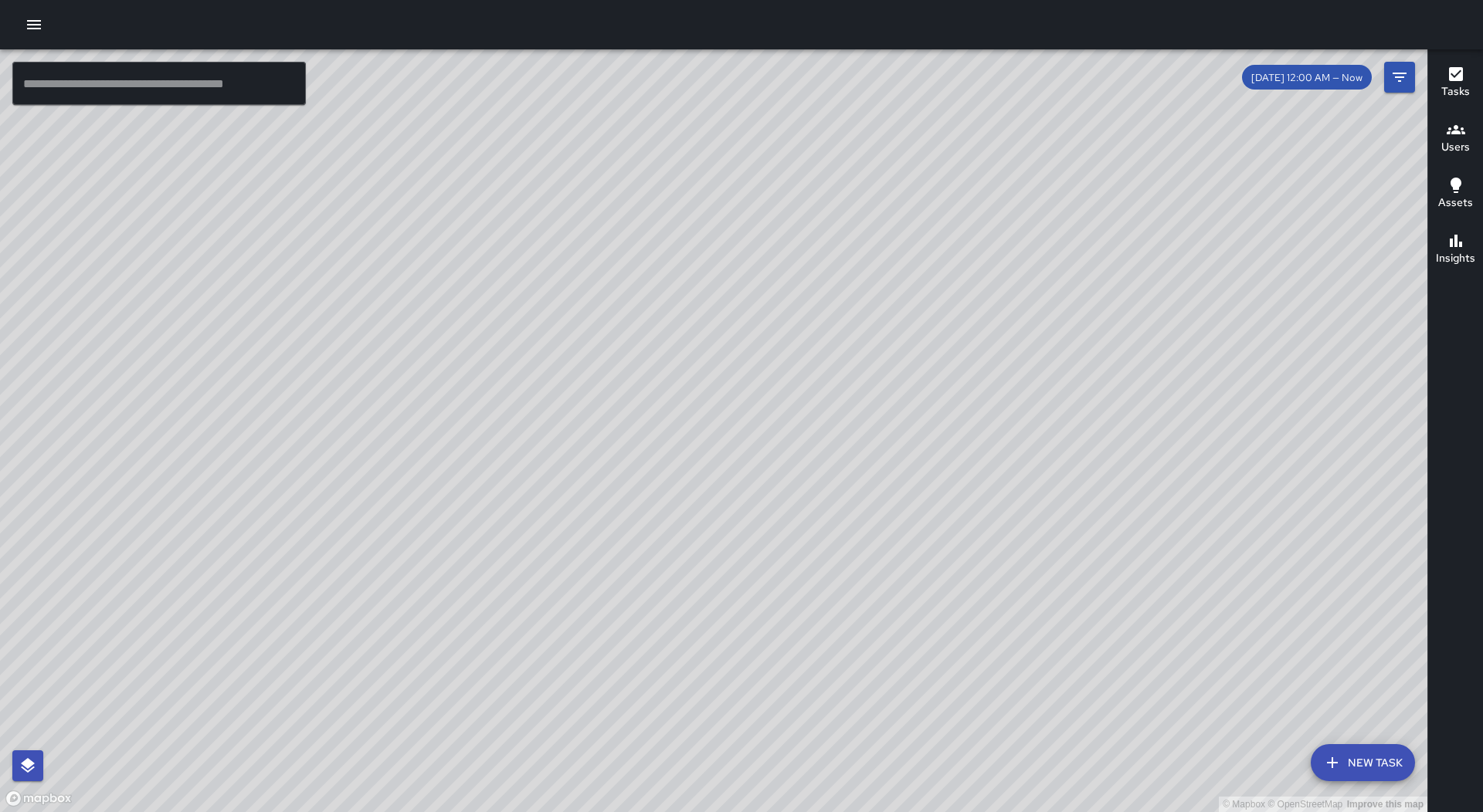
drag, startPoint x: 1119, startPoint y: 353, endPoint x: 980, endPoint y: 518, distance: 215.7
click at [980, 518] on div "© Mapbox © OpenStreetMap Improve this map" at bounding box center [714, 431] width 1428 height 763
click at [22, 28] on button "button" at bounding box center [34, 25] width 31 height 31
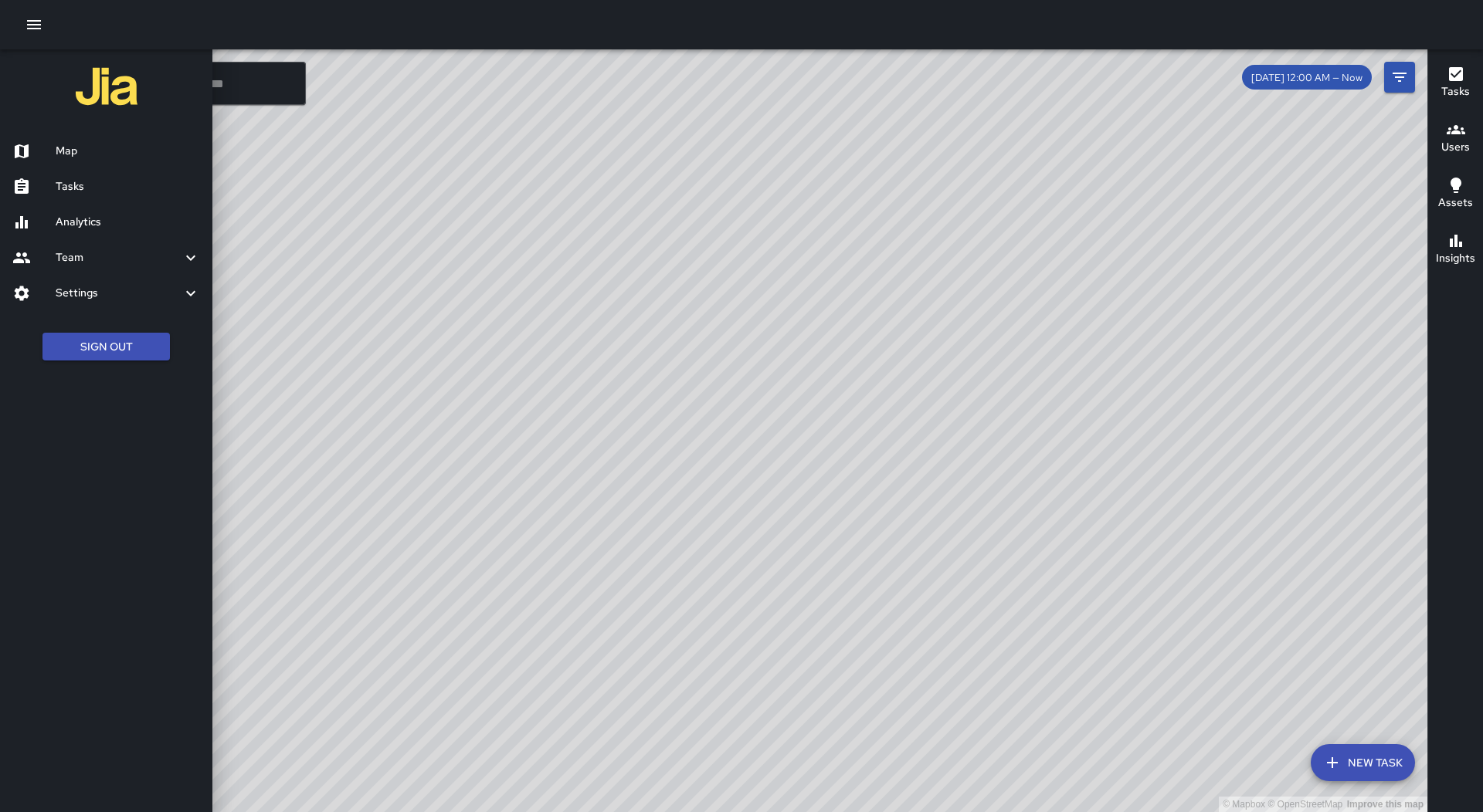
click at [171, 180] on h6 "Tasks" at bounding box center [128, 187] width 144 height 17
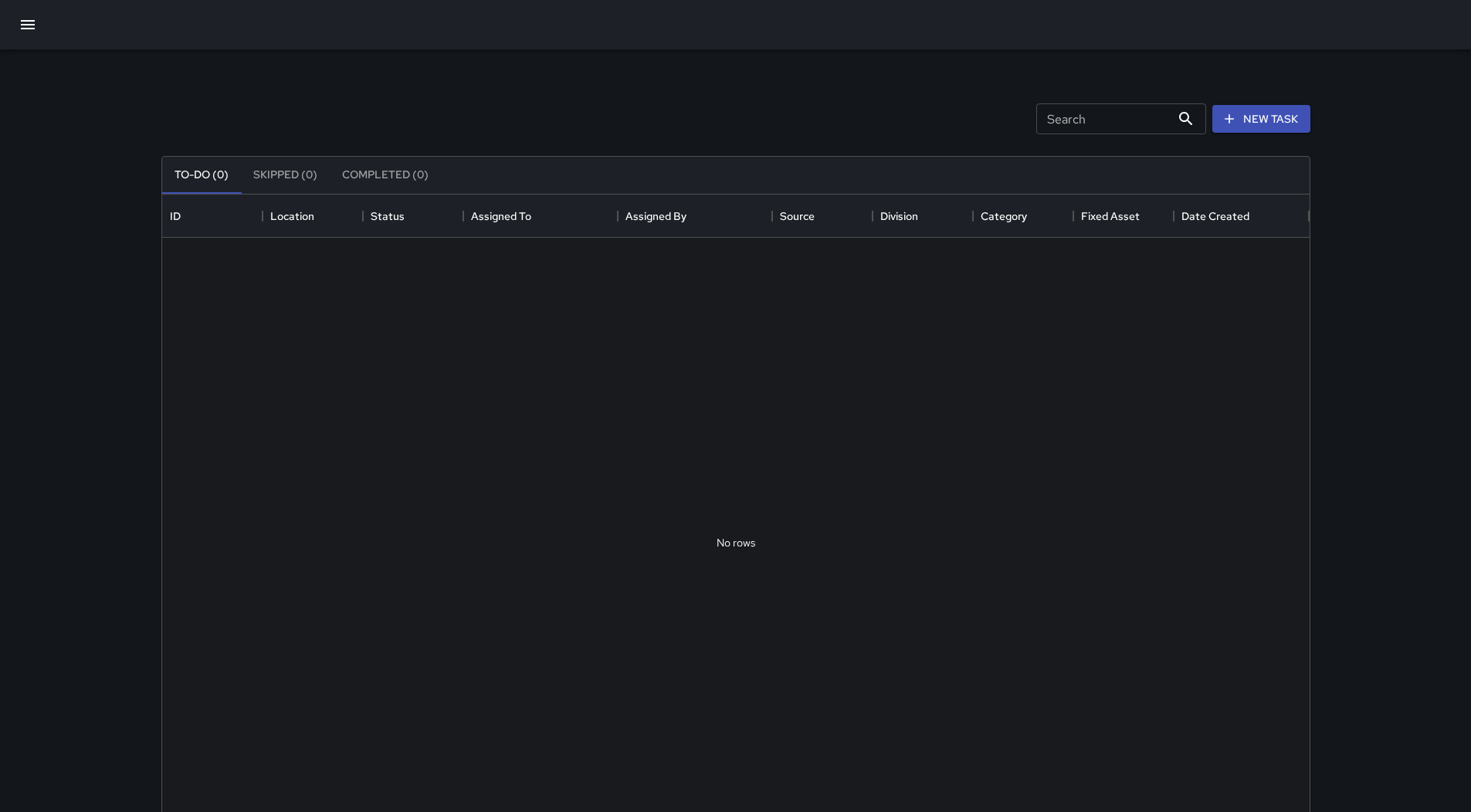
scroll to position [643, 1136]
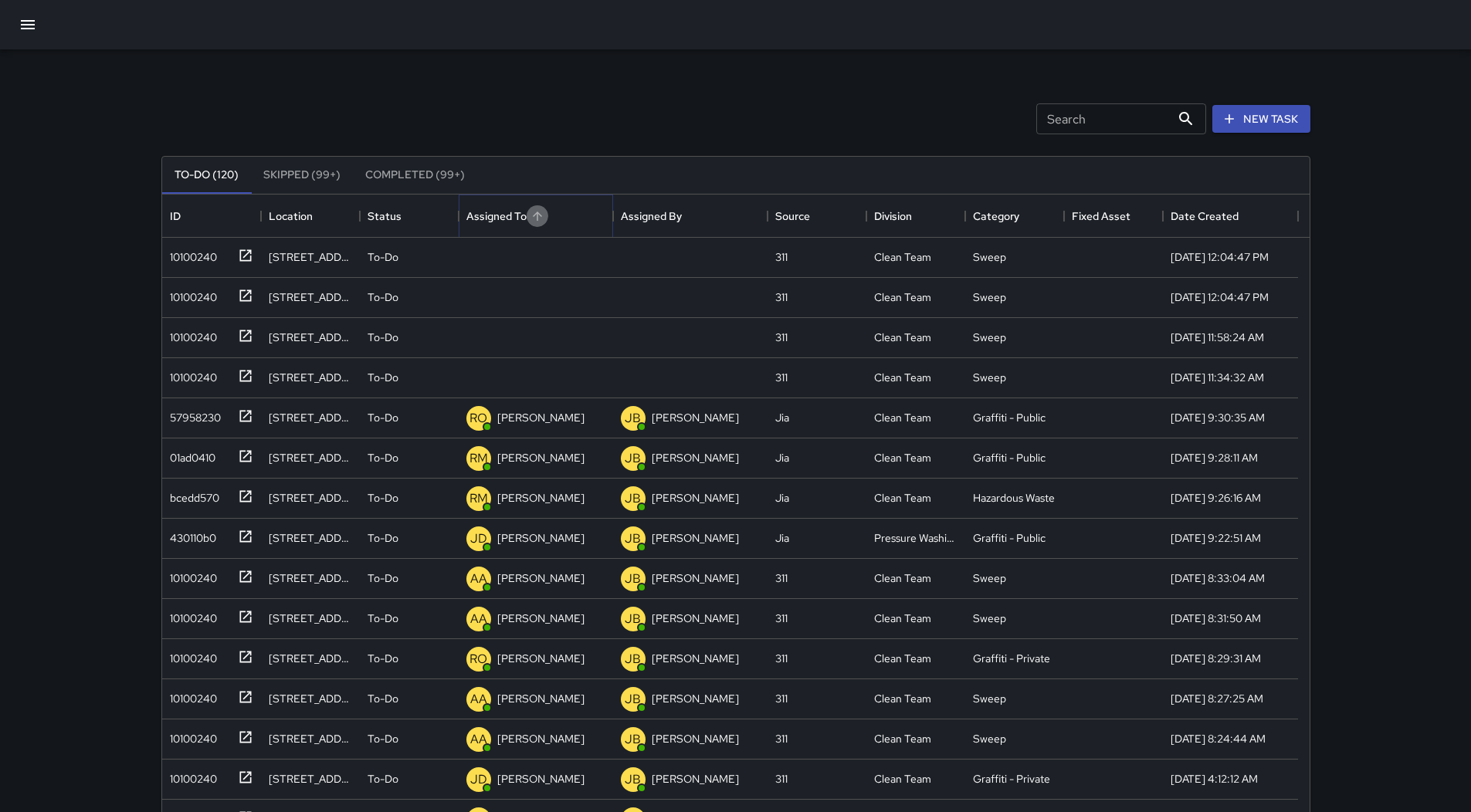
click at [537, 211] on icon "Sort" at bounding box center [537, 216] width 9 height 9
click at [202, 251] on div "10100240" at bounding box center [190, 253] width 53 height 21
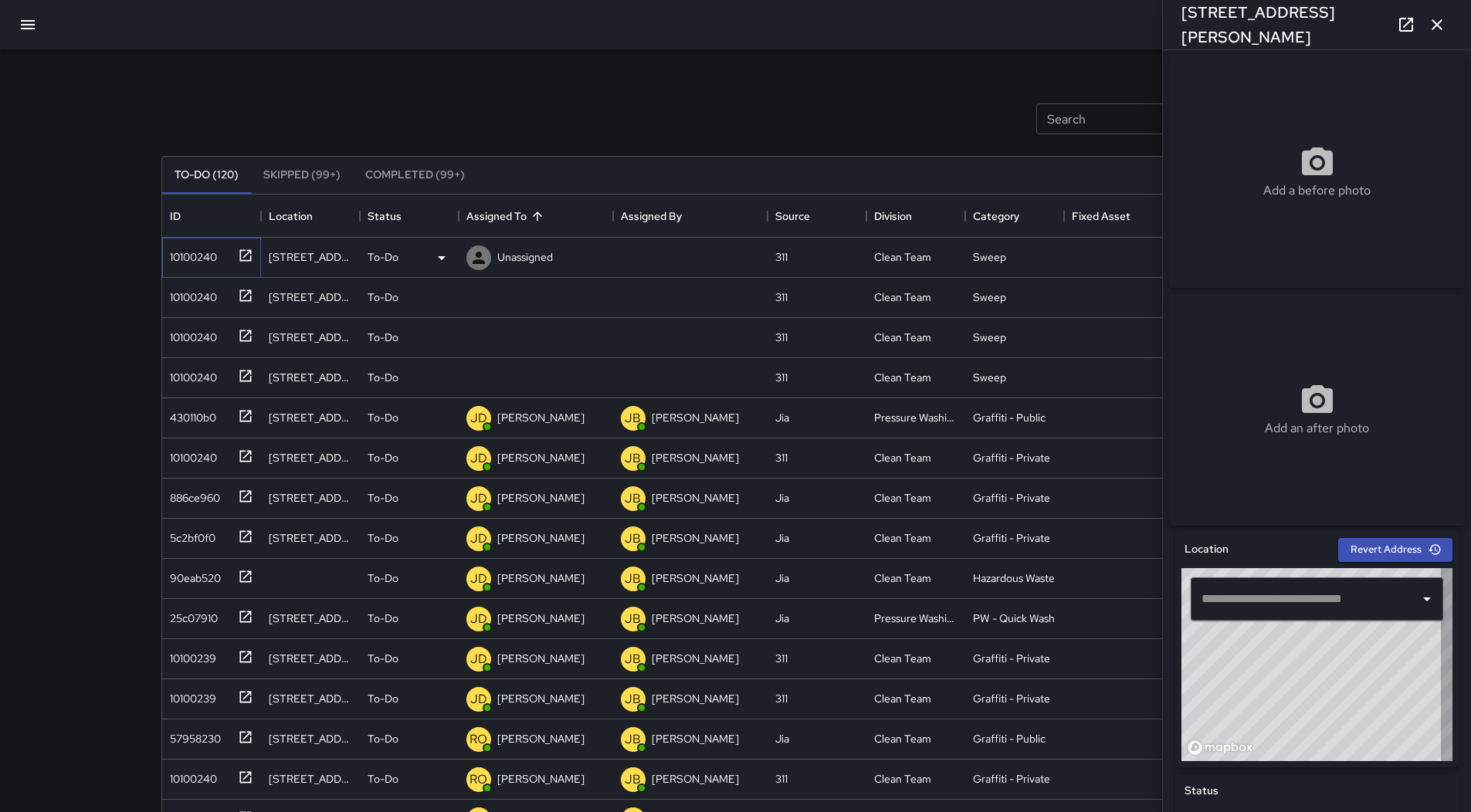
type input "**********"
click at [213, 462] on div "10100240" at bounding box center [190, 455] width 53 height 21
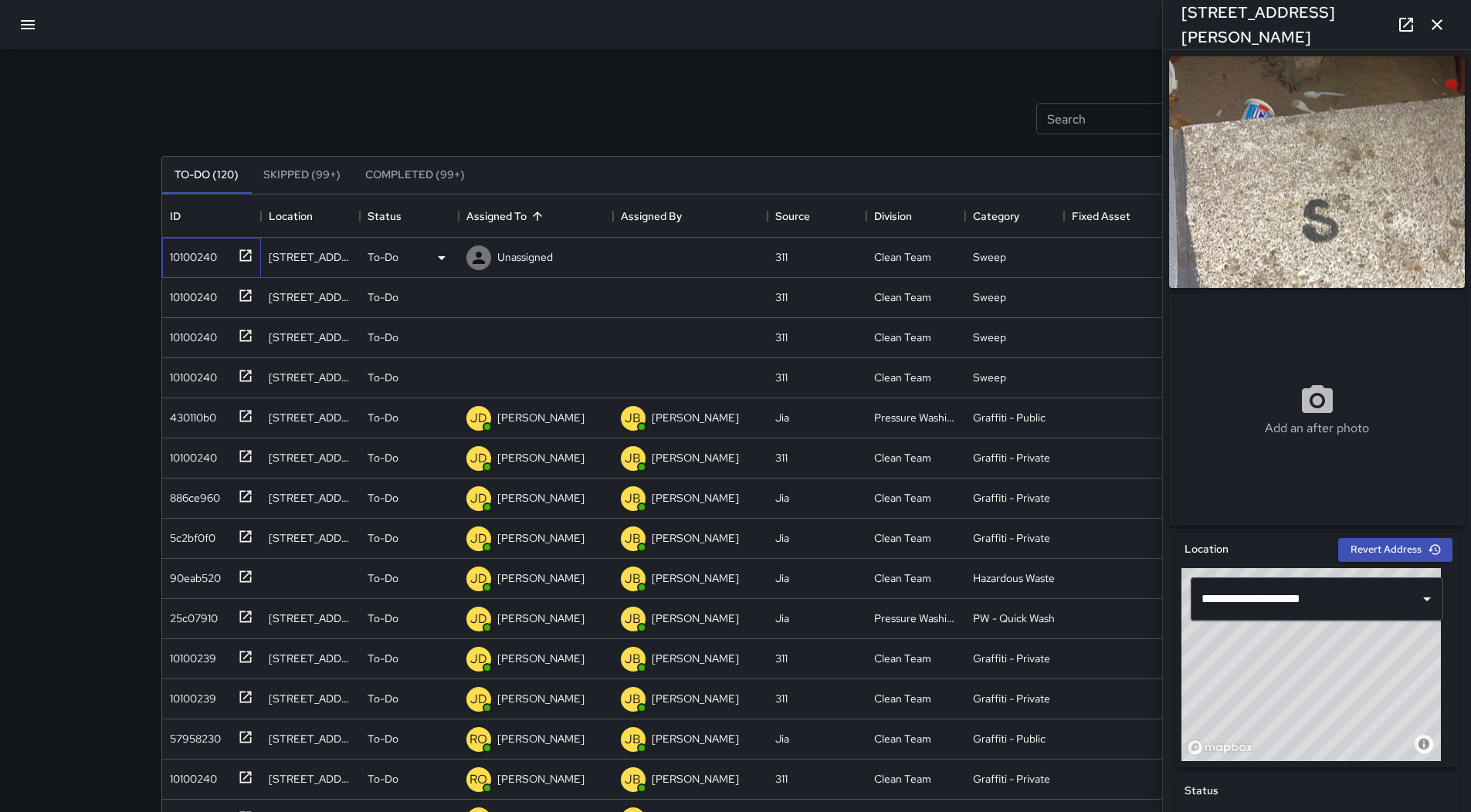
click at [217, 263] on div "10100240" at bounding box center [190, 253] width 53 height 21
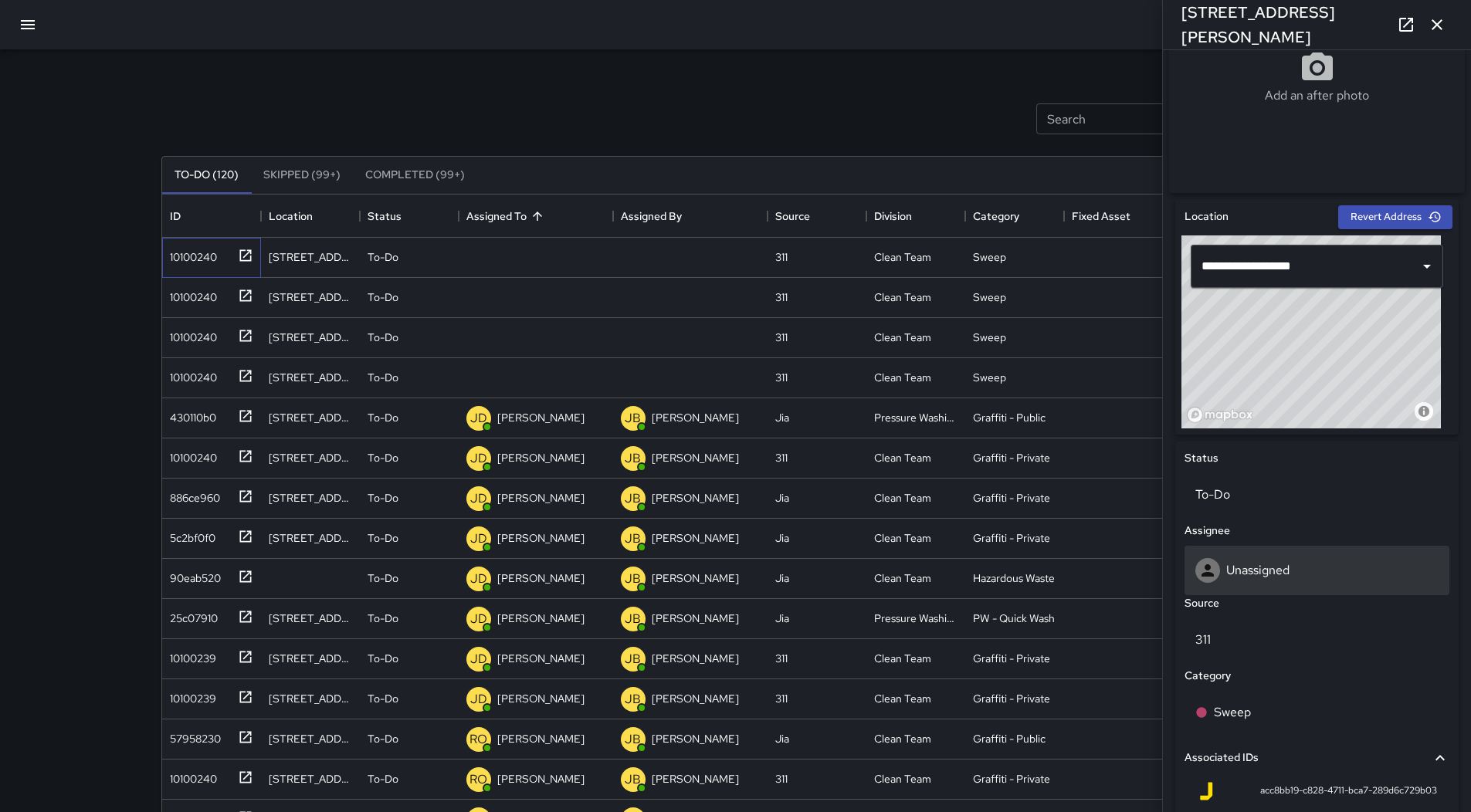
scroll to position [540, 0]
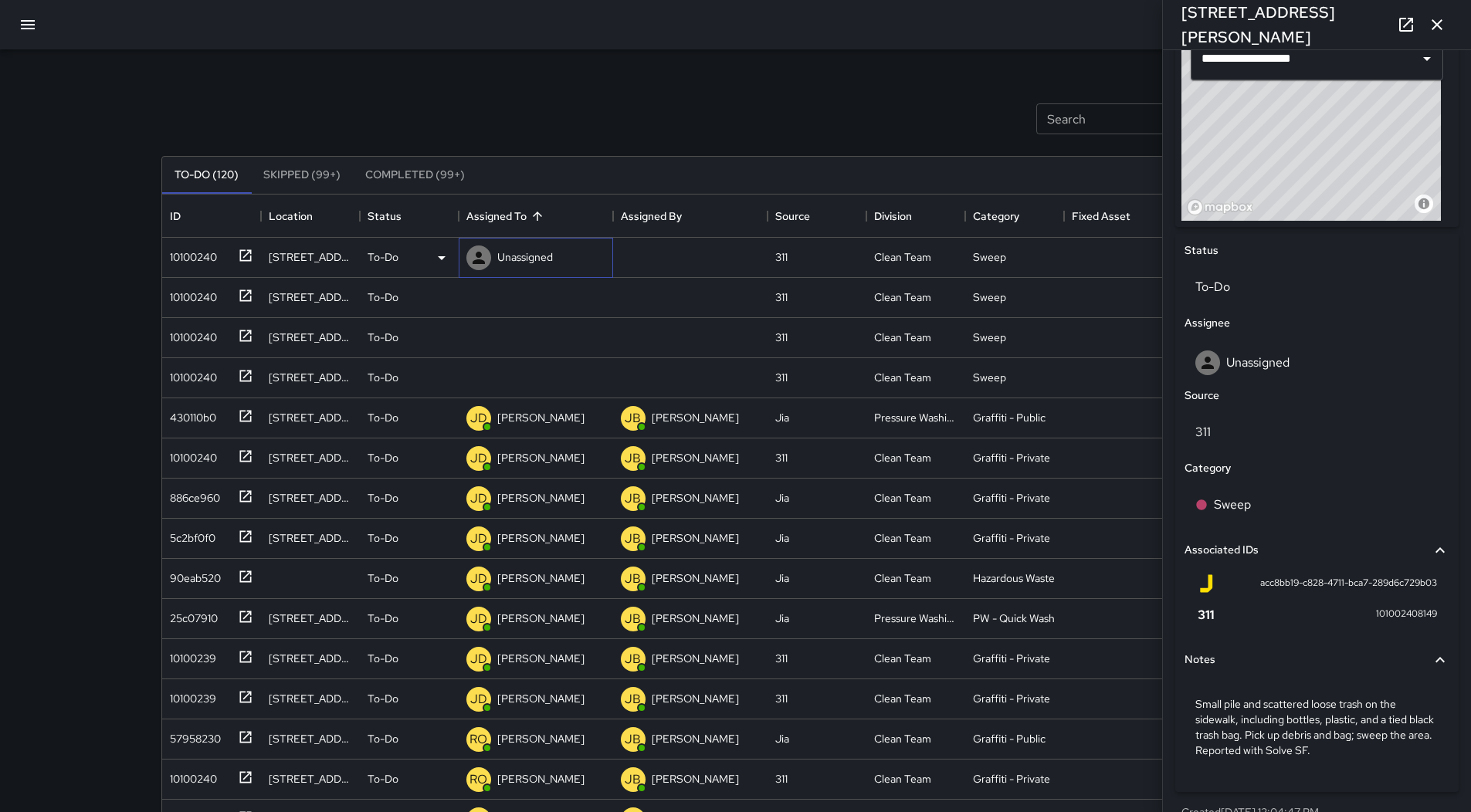
click at [526, 259] on p "Unassigned" at bounding box center [525, 257] width 56 height 15
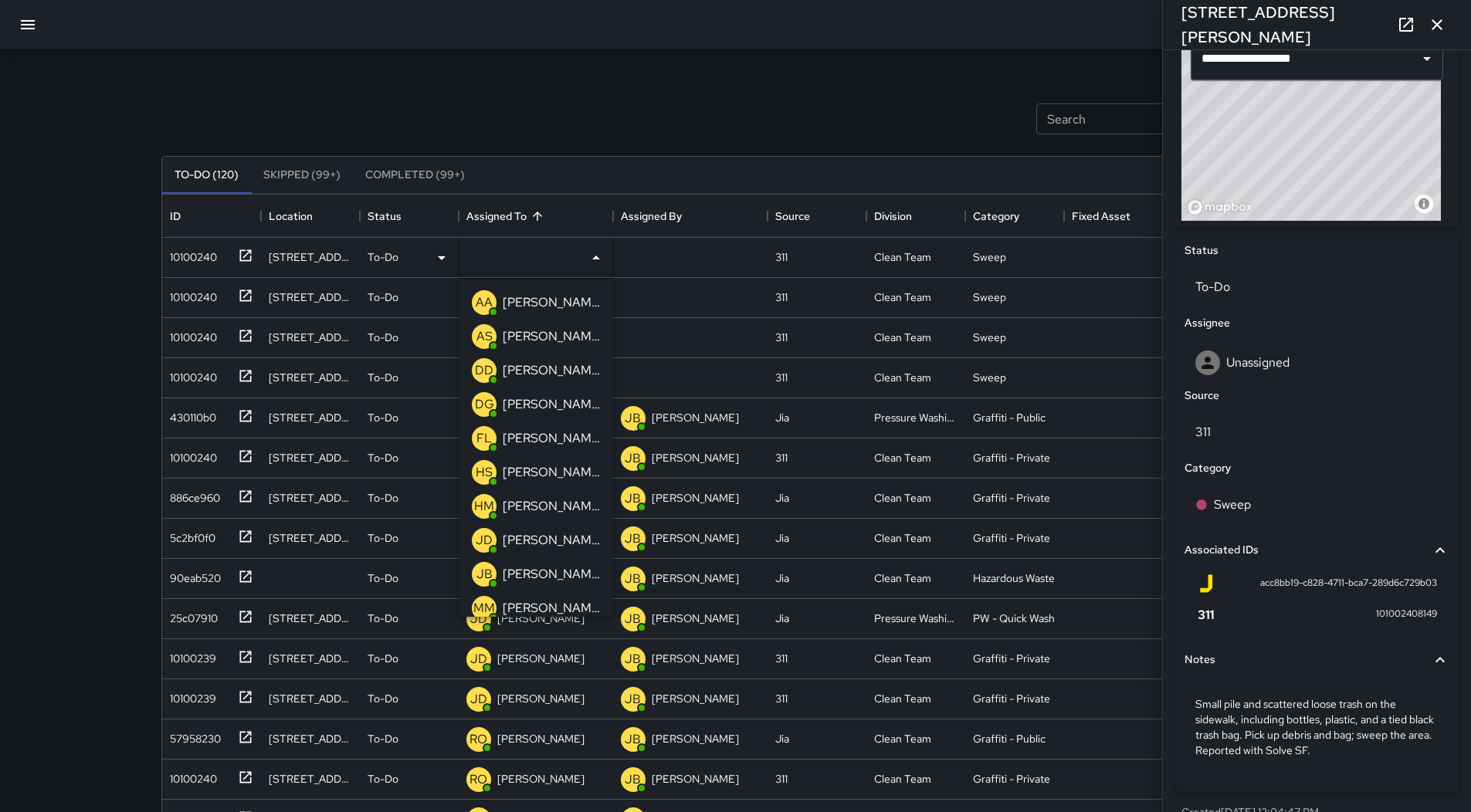
click at [552, 407] on p "[PERSON_NAME]" at bounding box center [551, 405] width 97 height 19
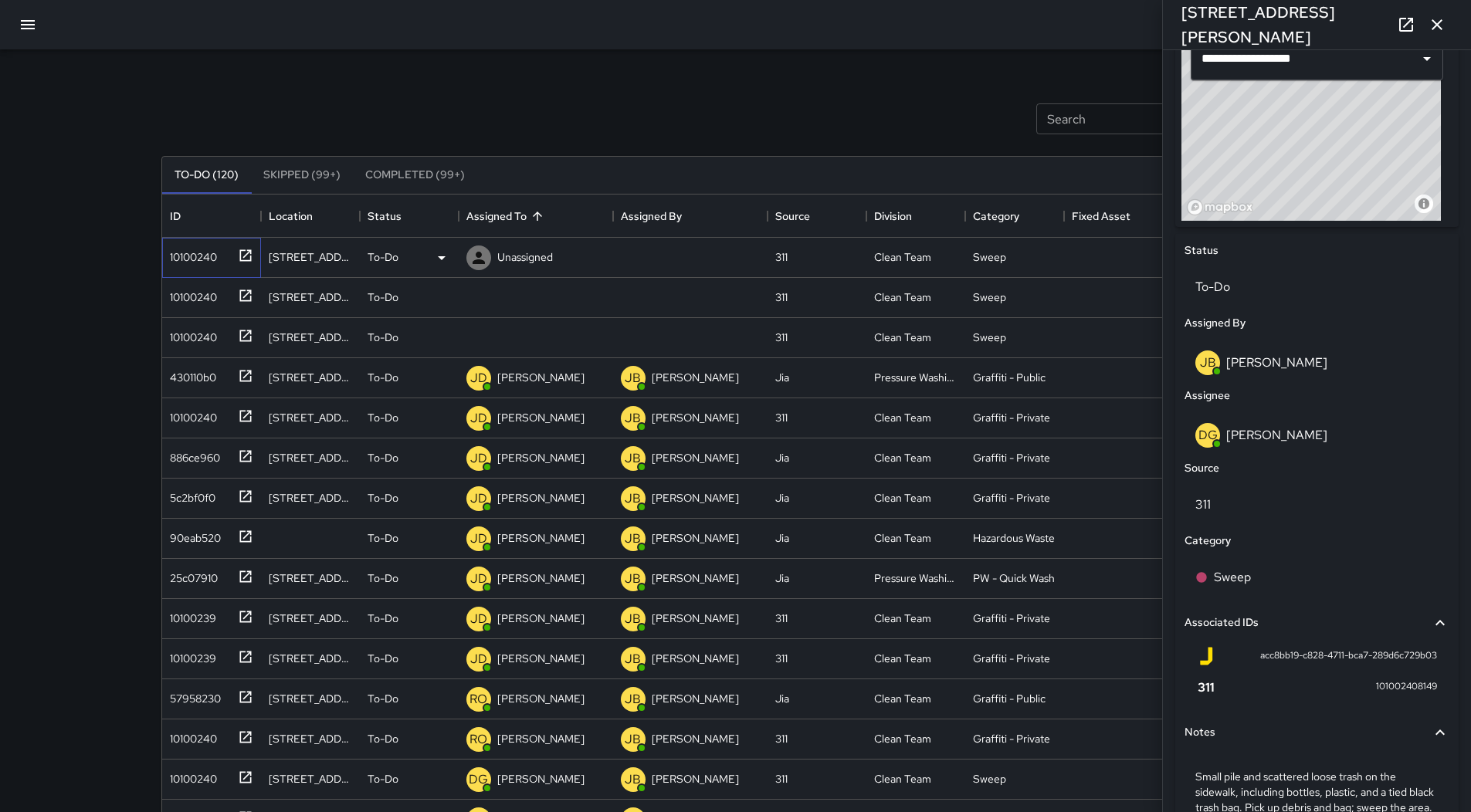
click at [215, 266] on div "10100240" at bounding box center [208, 254] width 89 height 26
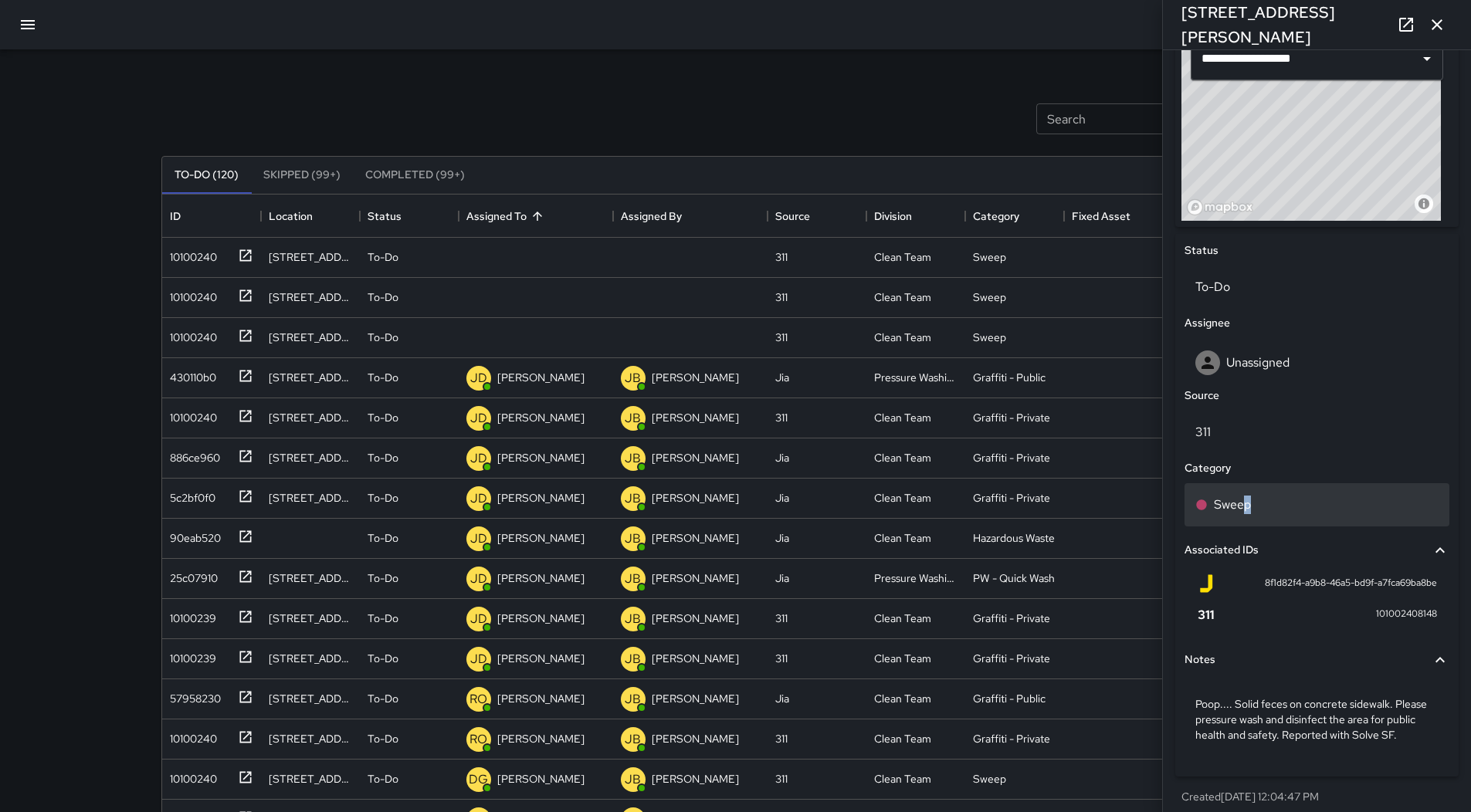
click at [1246, 514] on p "Sweep" at bounding box center [1232, 505] width 37 height 19
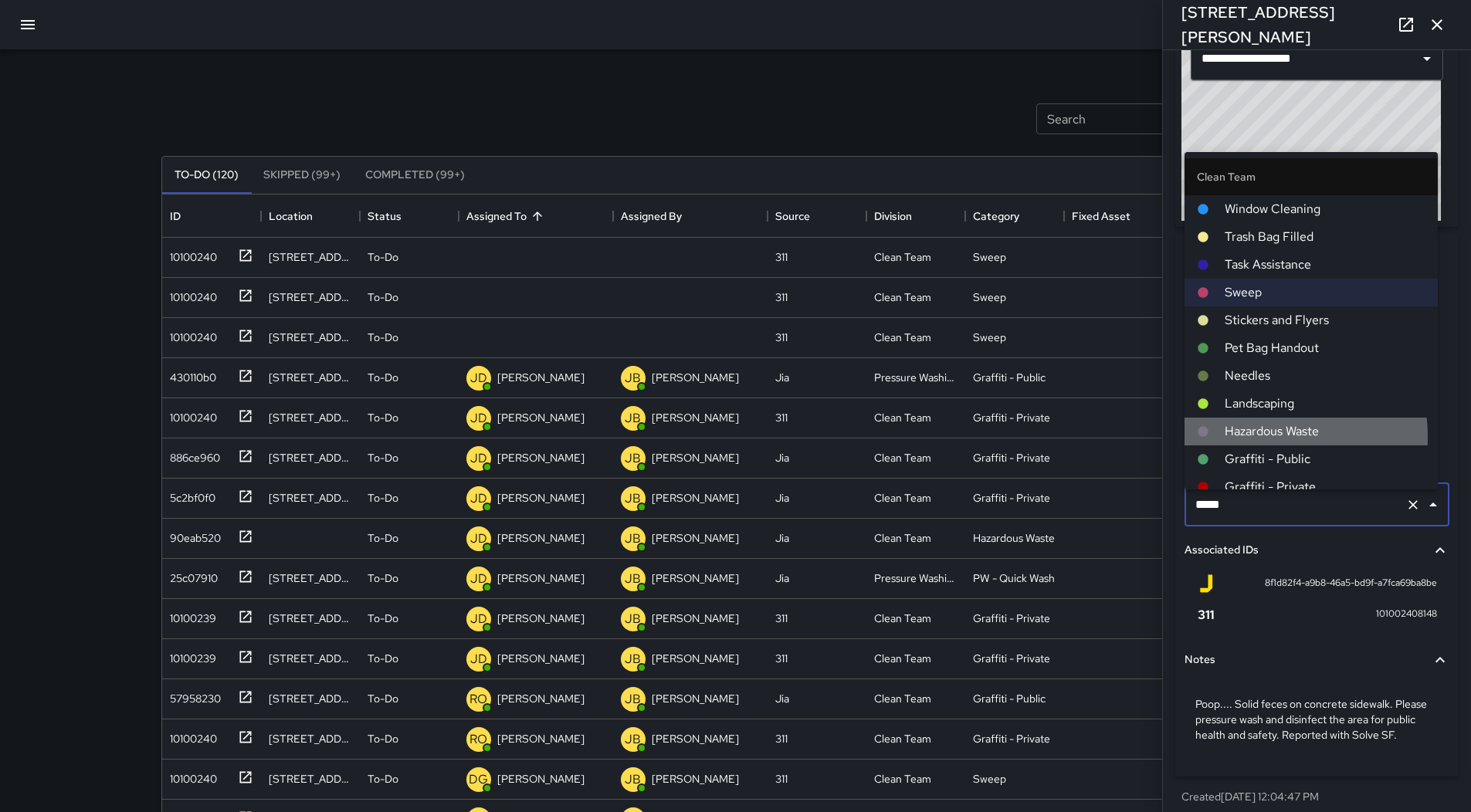
click at [1260, 437] on span "Hazardous Waste" at bounding box center [1325, 432] width 201 height 19
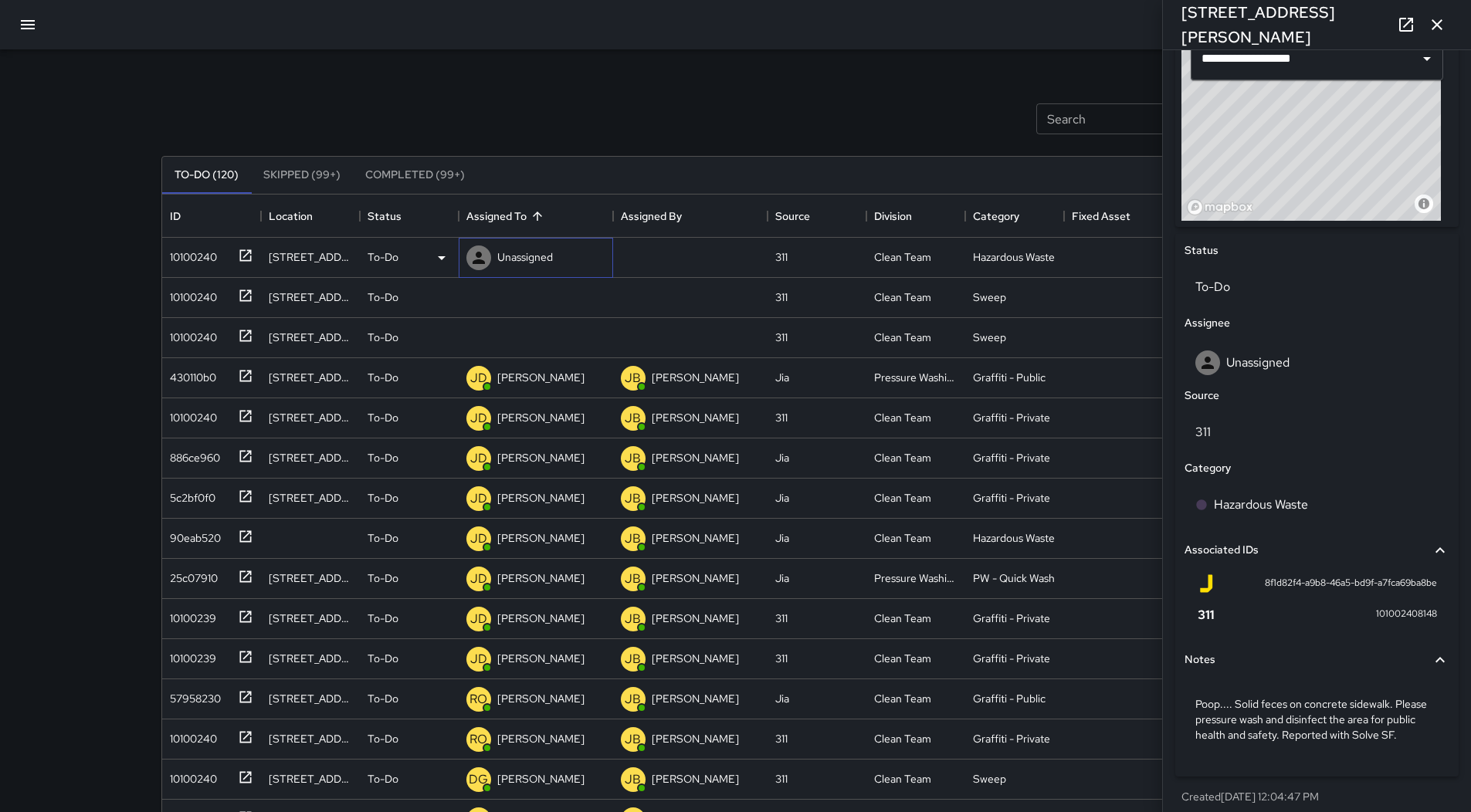
click at [516, 257] on p "Unassigned" at bounding box center [525, 257] width 56 height 15
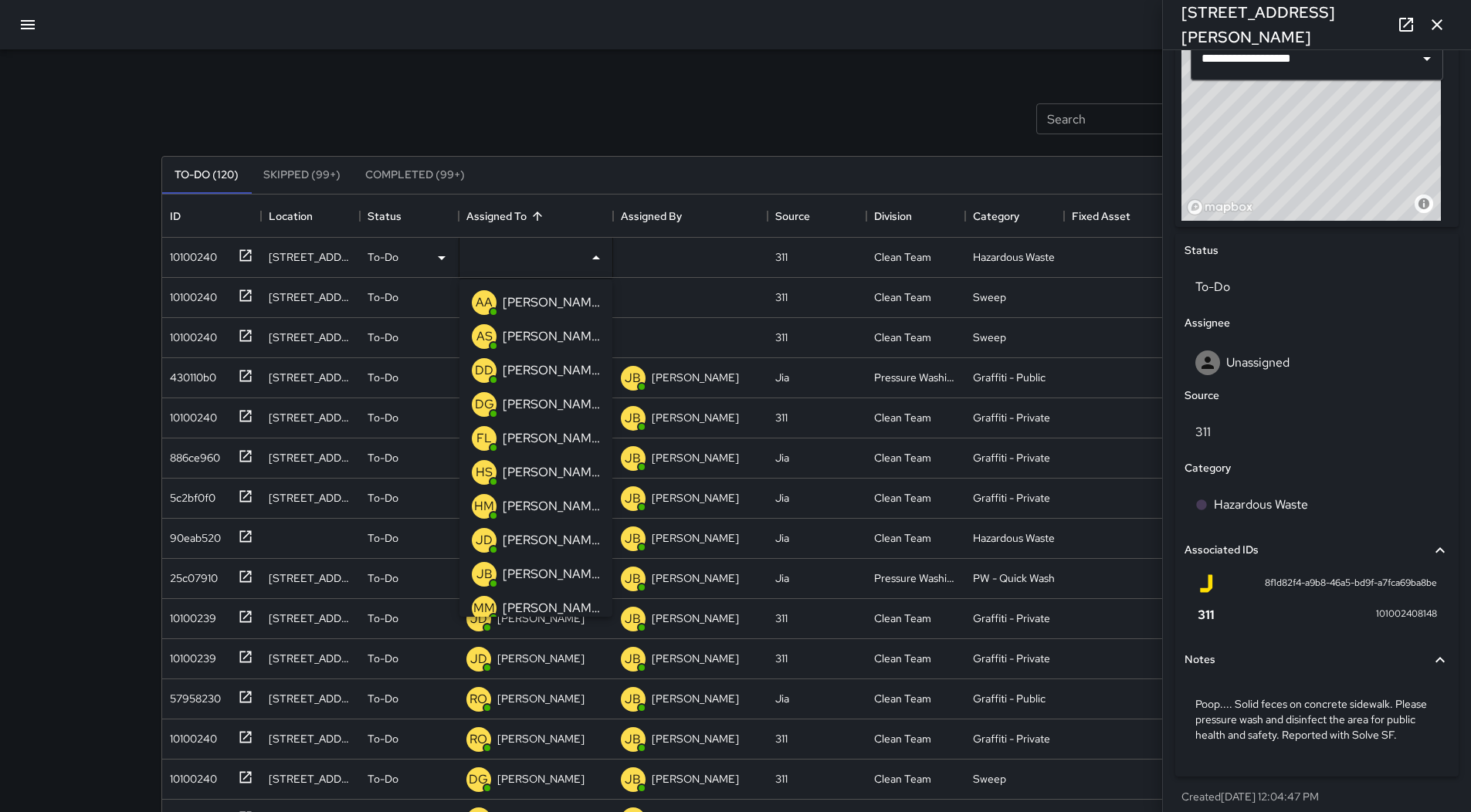
click at [540, 407] on p "[PERSON_NAME]" at bounding box center [551, 405] width 97 height 19
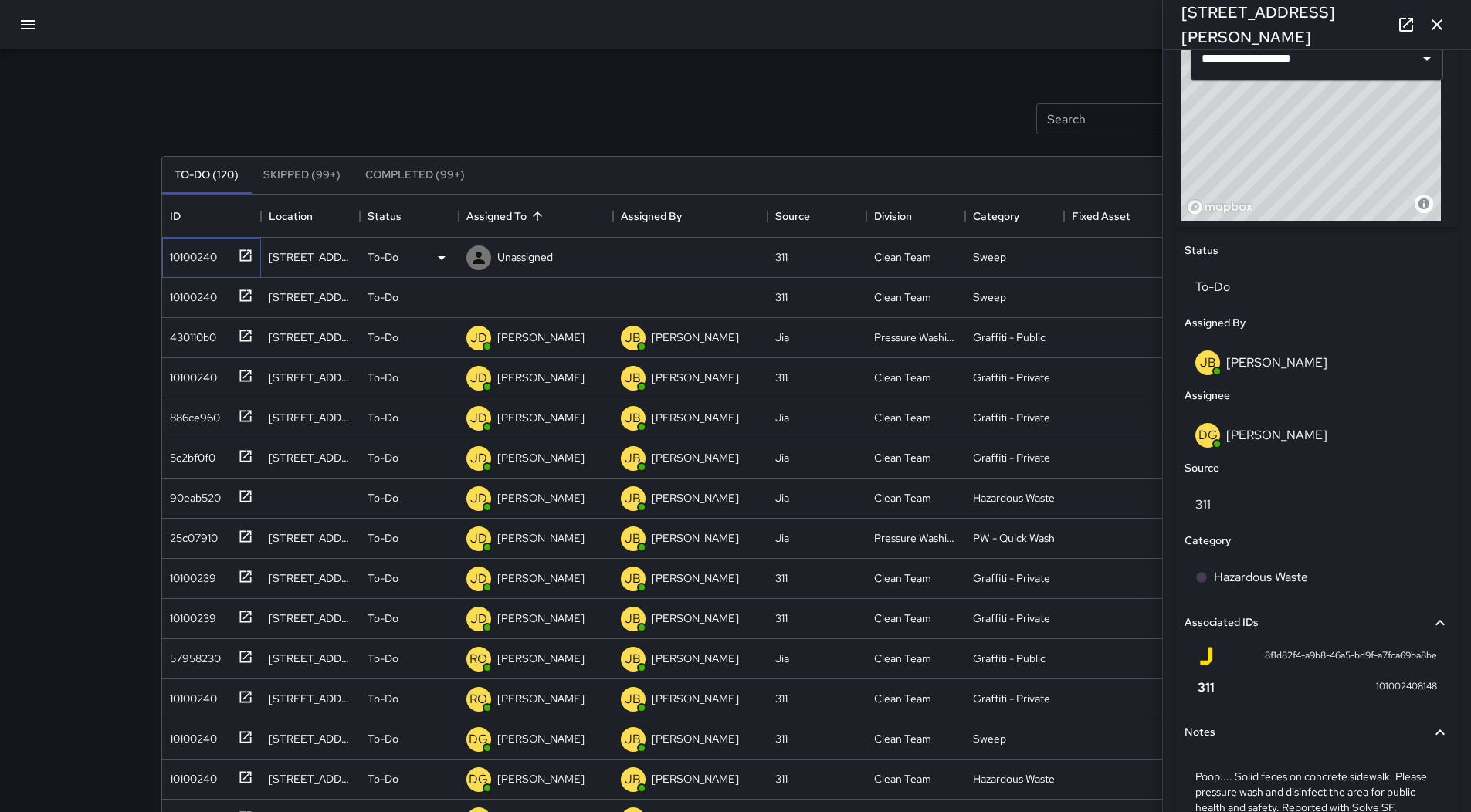
click at [192, 263] on div "10100240" at bounding box center [190, 253] width 53 height 21
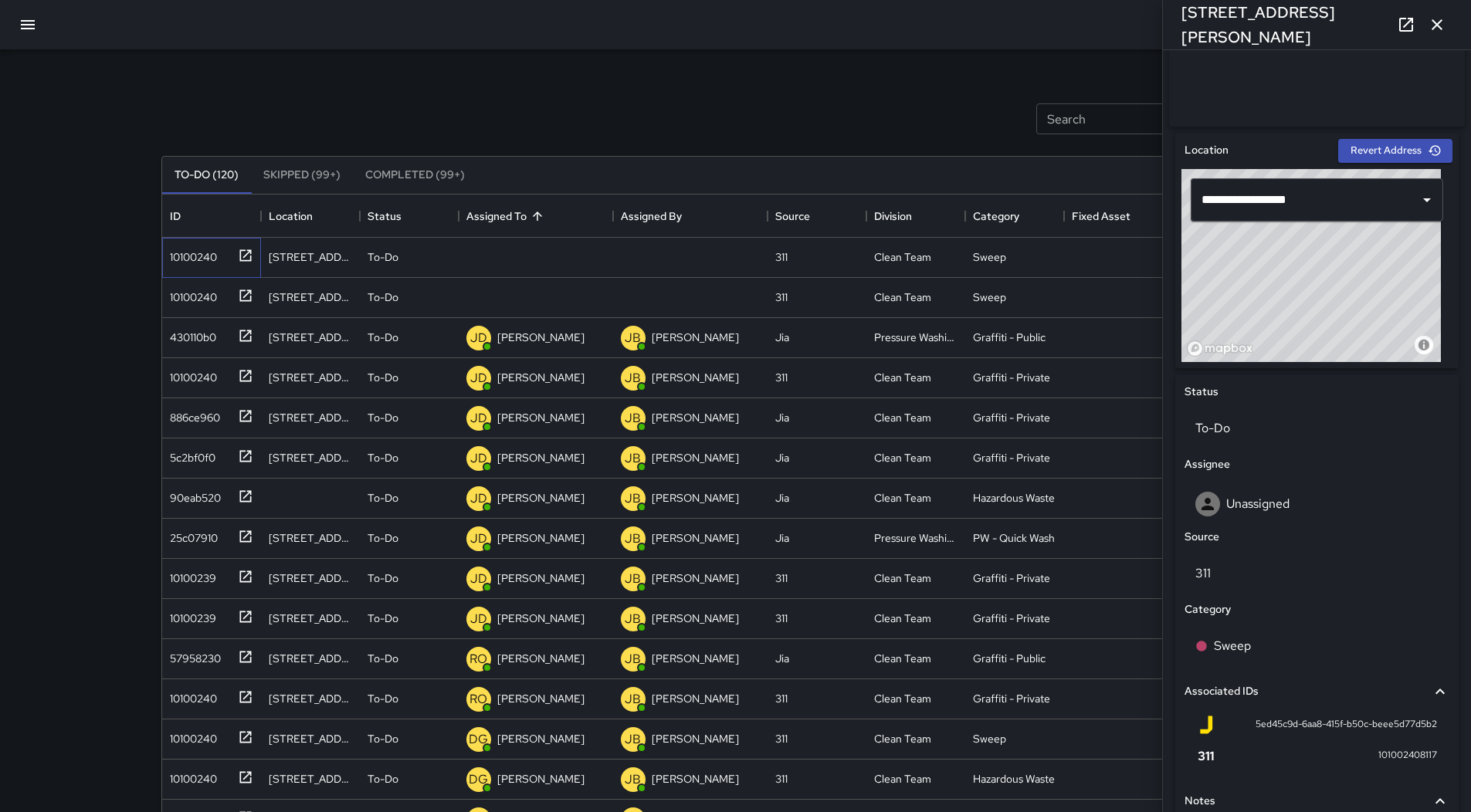
scroll to position [372, 0]
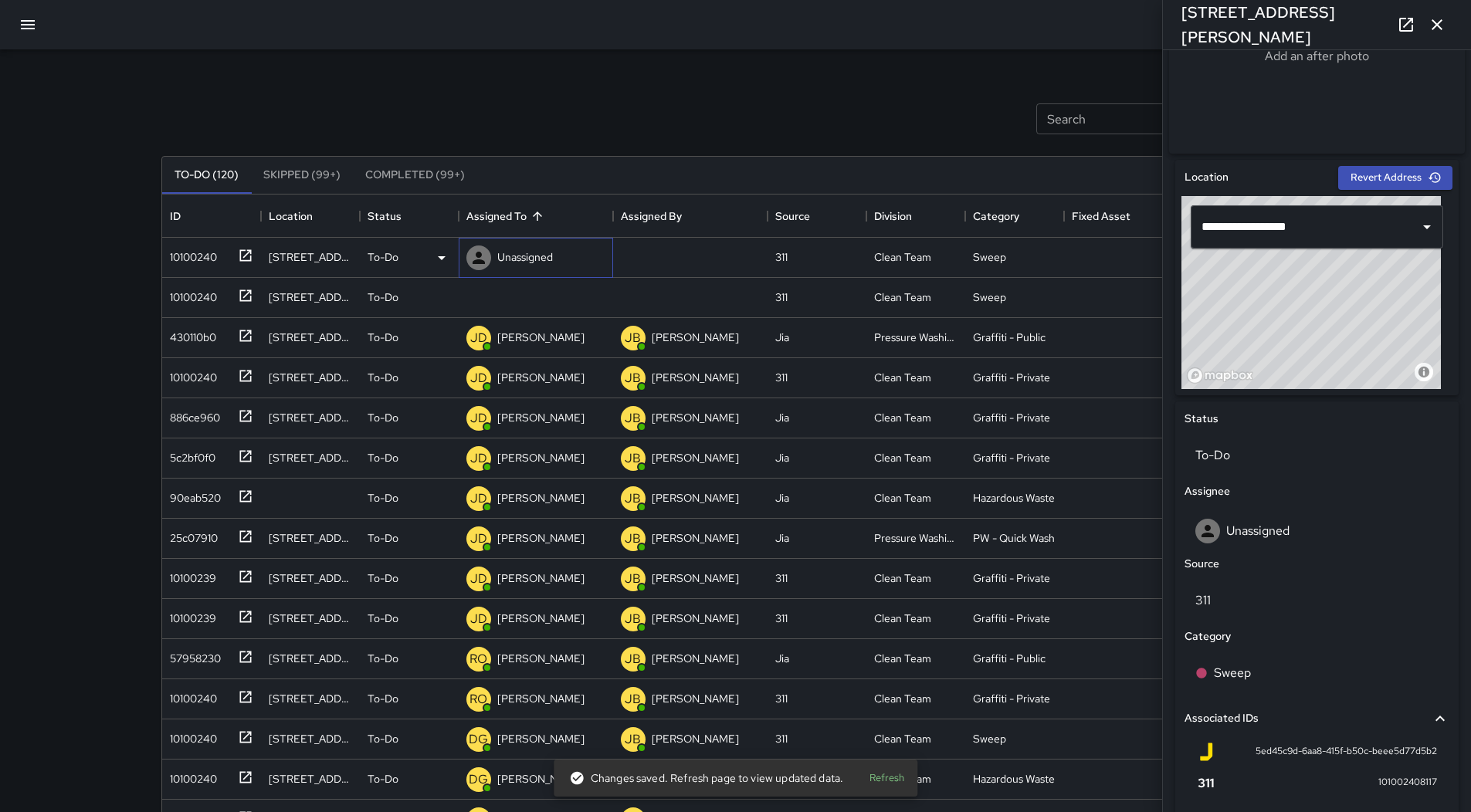
click at [545, 248] on div "Unassigned" at bounding box center [525, 257] width 62 height 21
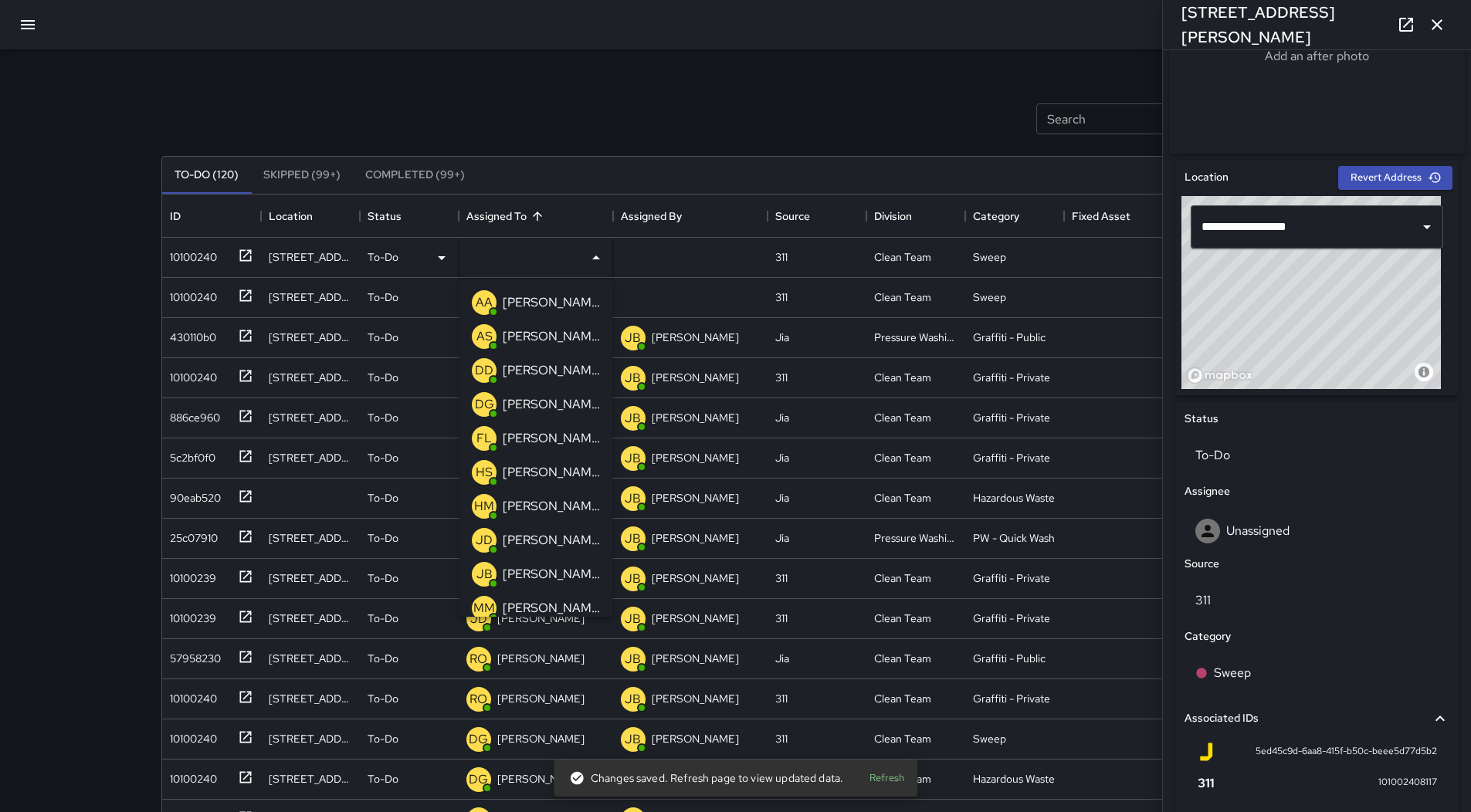
click at [529, 328] on p "[PERSON_NAME]" at bounding box center [551, 337] width 97 height 19
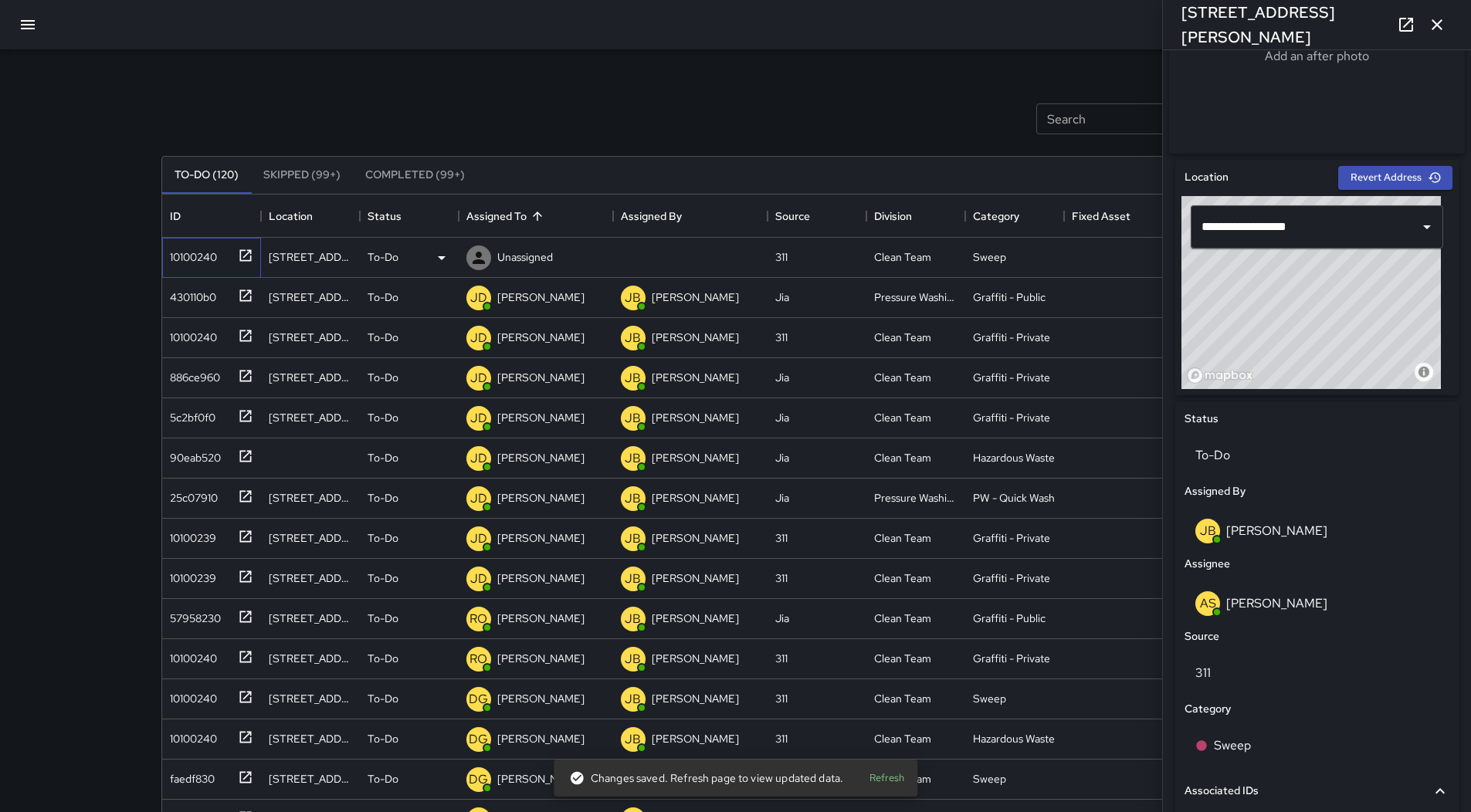
drag, startPoint x: 212, startPoint y: 262, endPoint x: 215, endPoint y: 254, distance: 8.5
click at [212, 261] on div "10100240" at bounding box center [190, 253] width 53 height 21
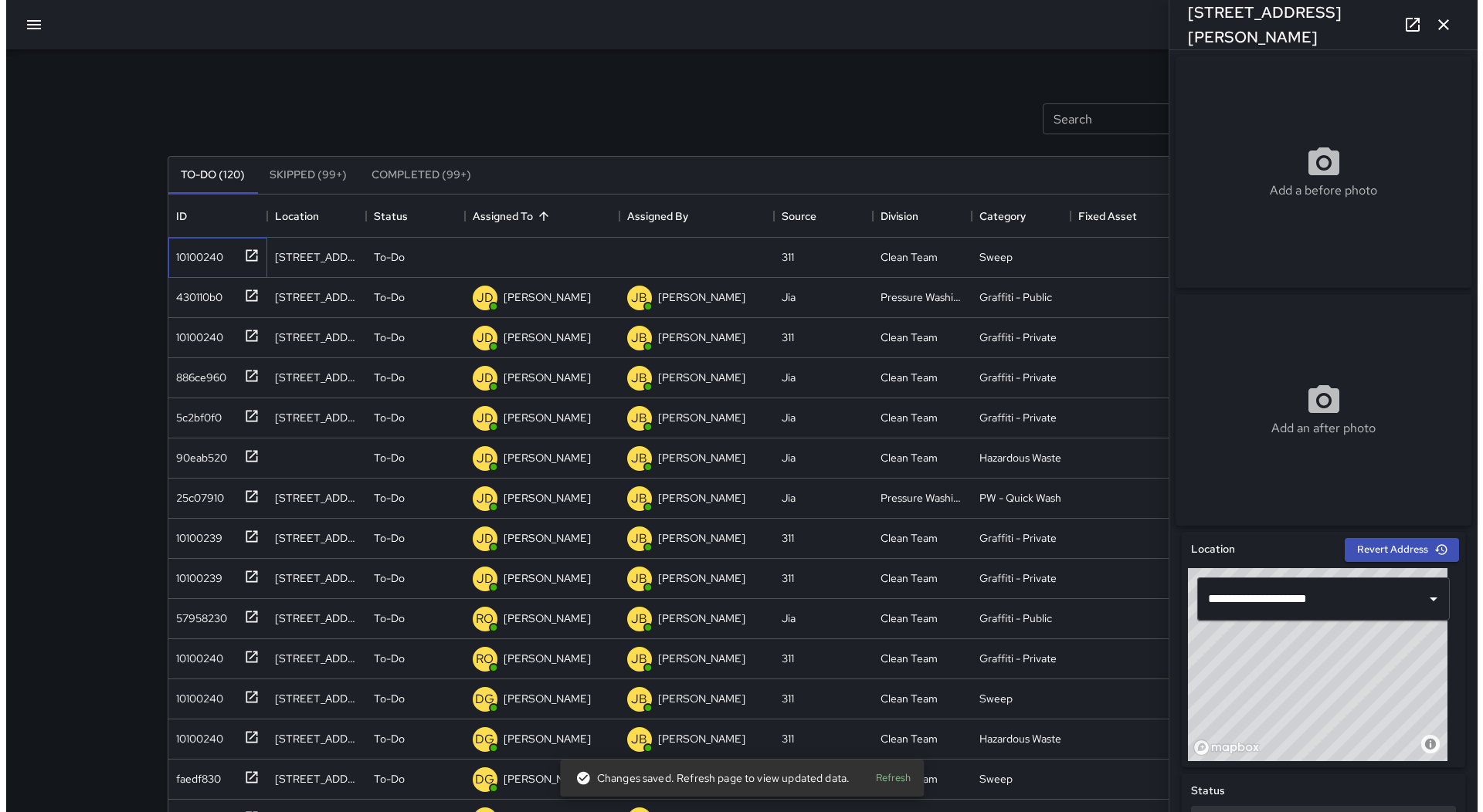
scroll to position [527, 0]
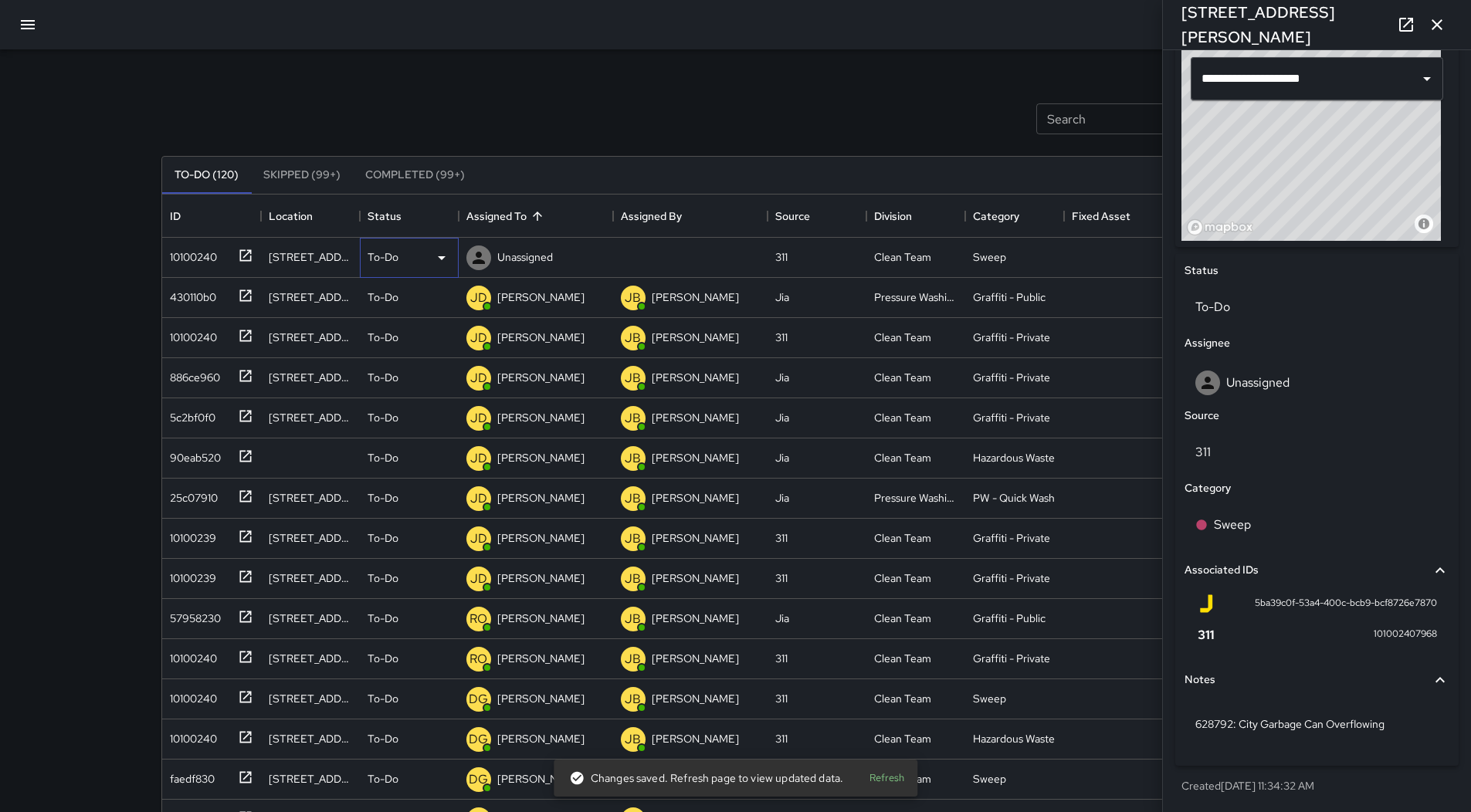
click at [428, 256] on div "To-Do" at bounding box center [409, 258] width 83 height 19
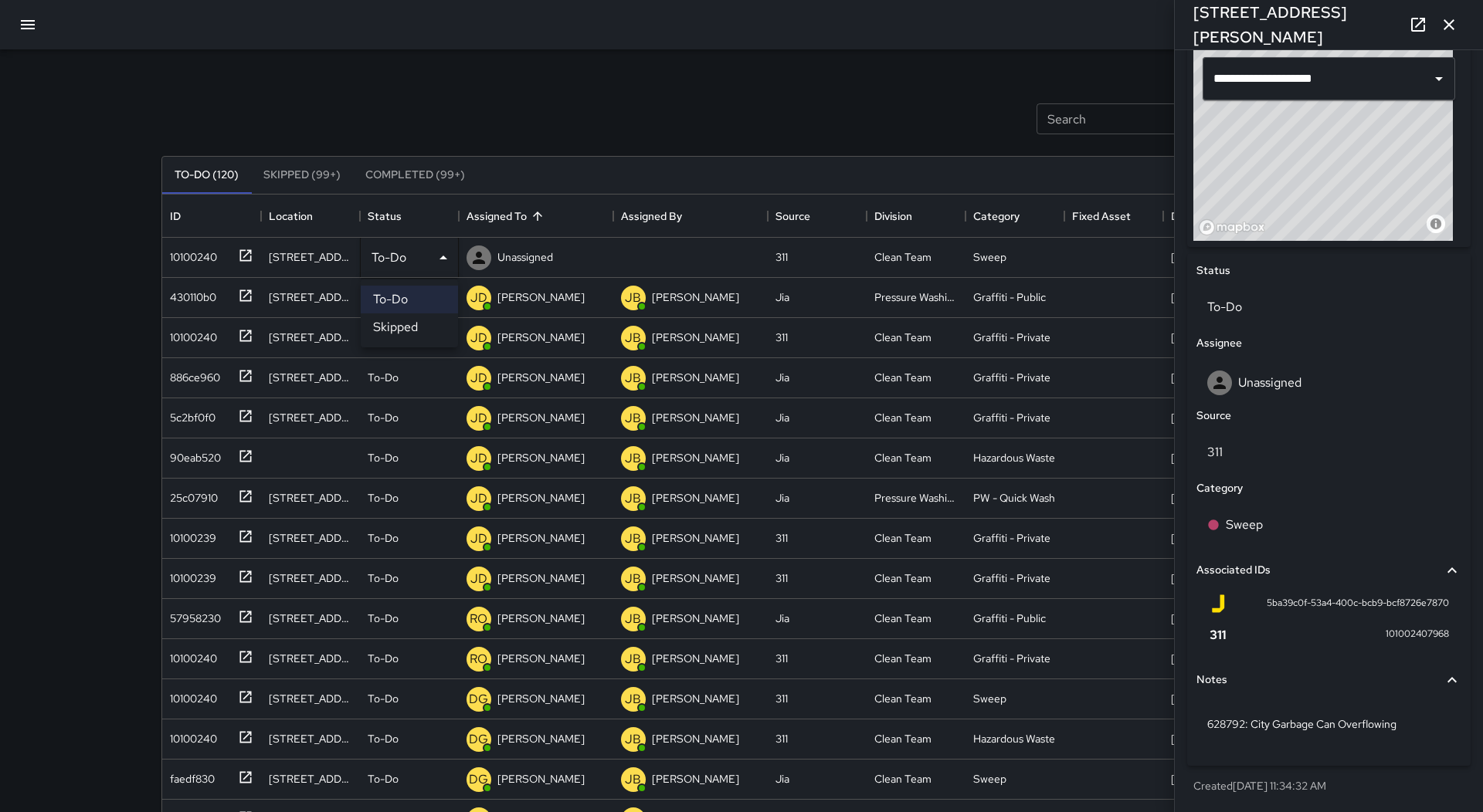
click at [421, 316] on li "Skipped" at bounding box center [409, 327] width 97 height 27
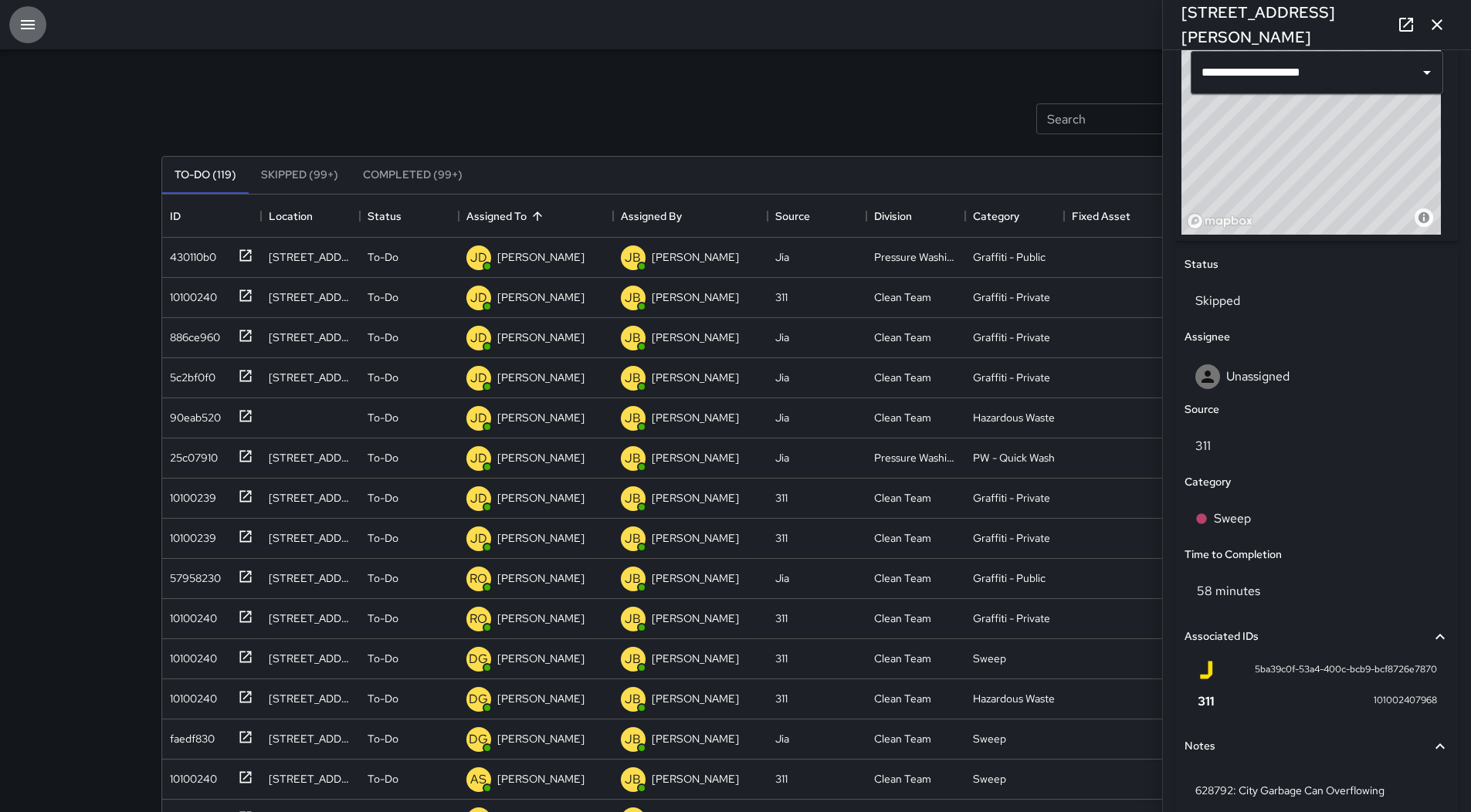
click at [26, 26] on icon "button" at bounding box center [27, 24] width 14 height 9
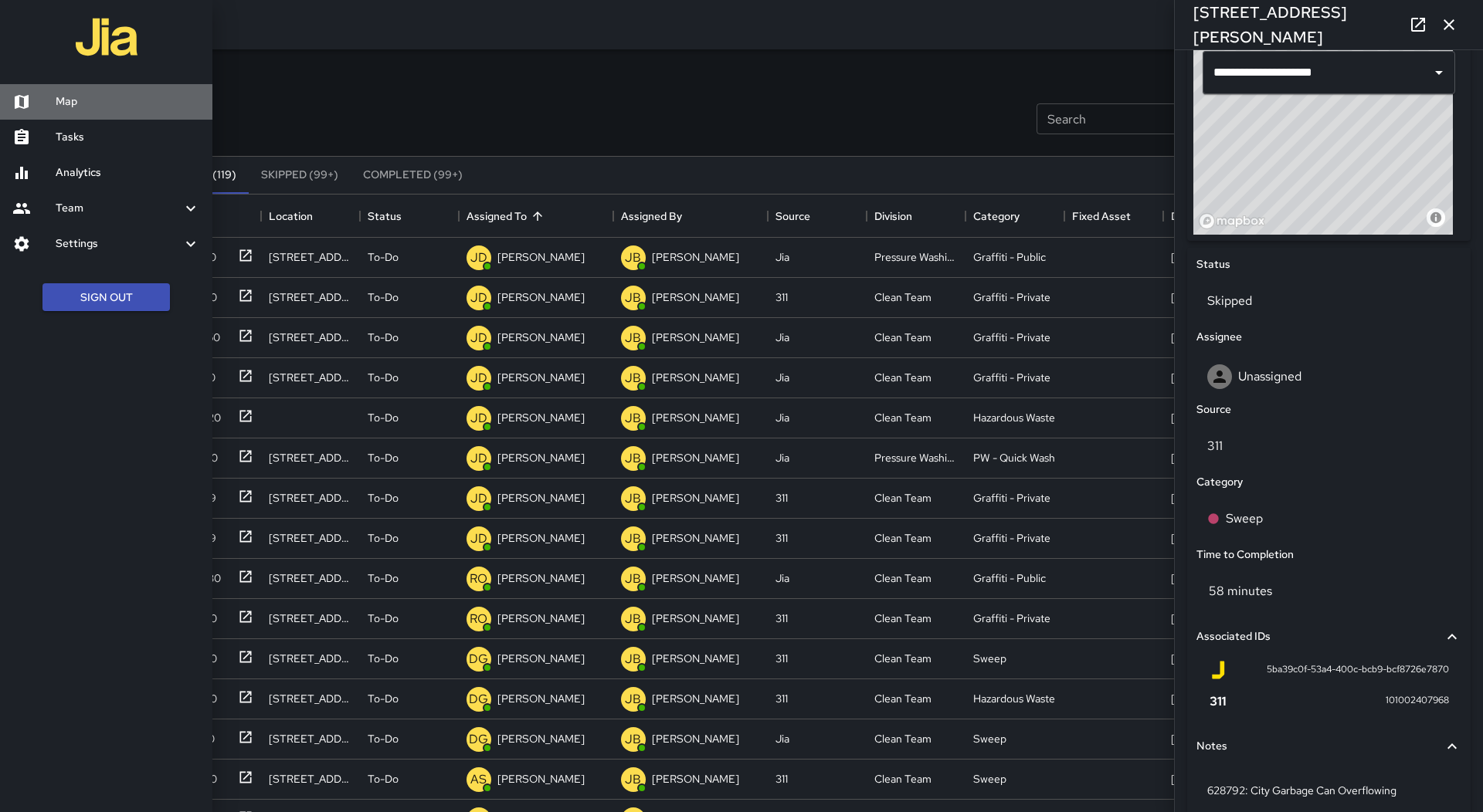
click at [91, 90] on link "Map" at bounding box center [106, 101] width 212 height 35
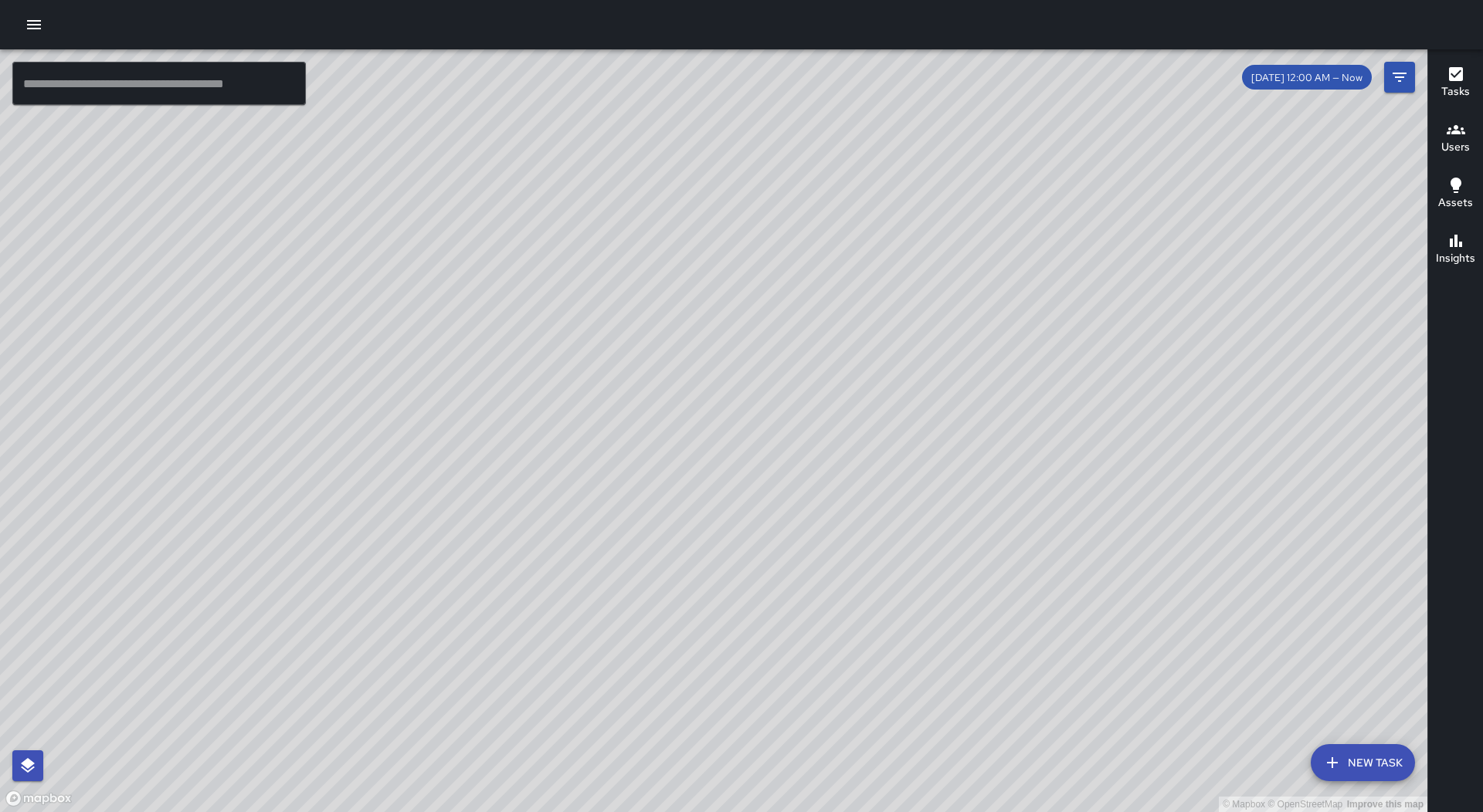
click at [40, 20] on icon "button" at bounding box center [34, 24] width 14 height 9
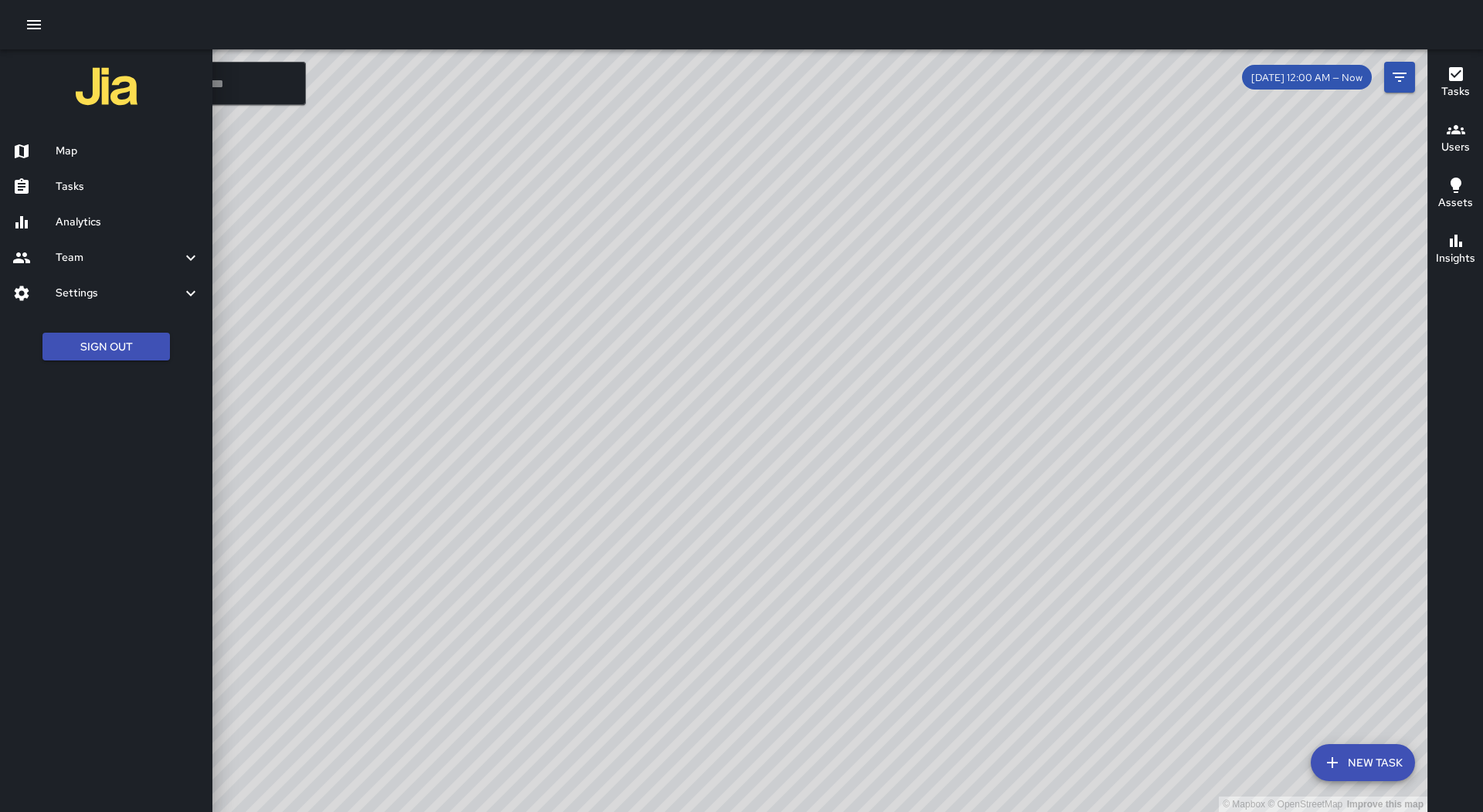
click at [376, 210] on div at bounding box center [741, 406] width 1483 height 812
